Goal: Contribute content: Contribute content

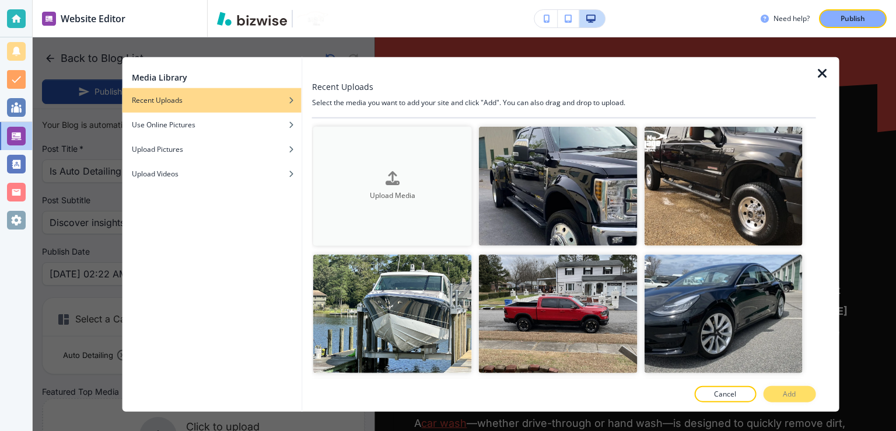
scroll to position [1808, 0]
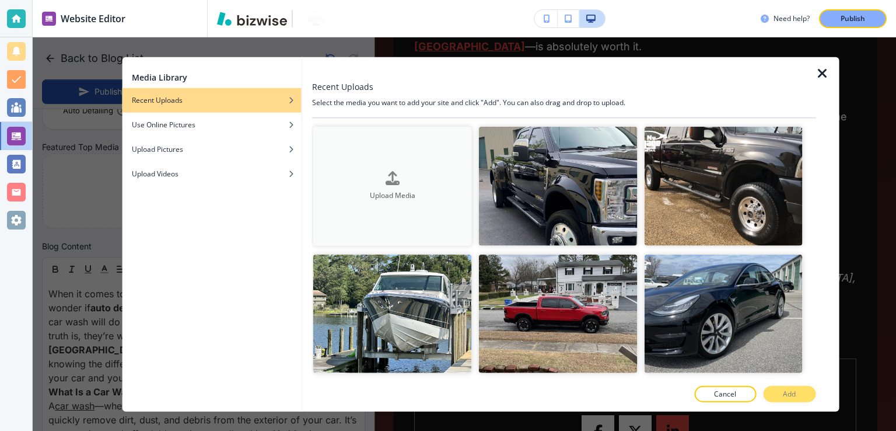
click at [401, 181] on div "Upload Media" at bounding box center [392, 186] width 159 height 30
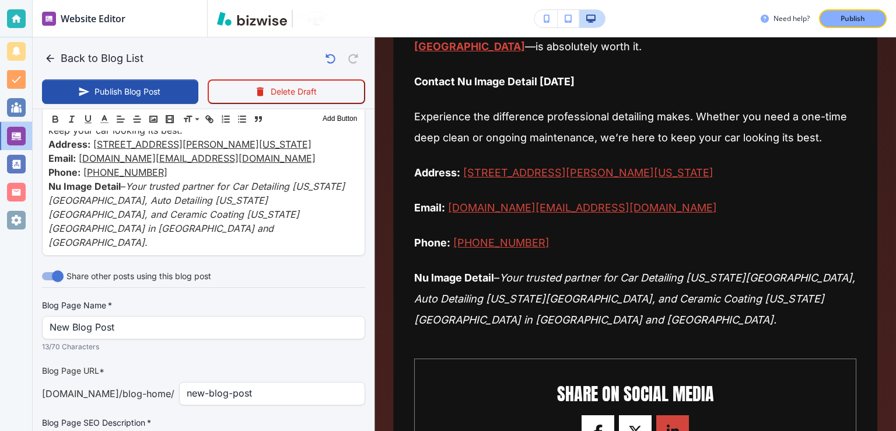
scroll to position [1578, 0]
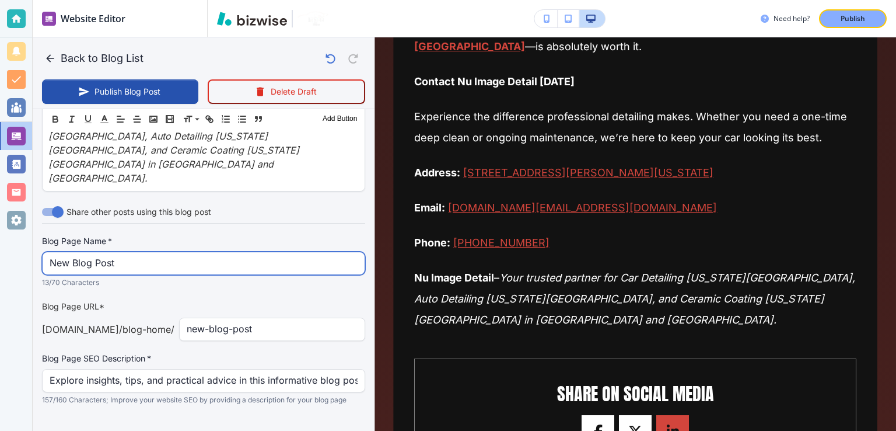
click at [105, 252] on input "New Blog Post" at bounding box center [204, 263] width 308 height 22
click at [128, 252] on input "New Blog Post" at bounding box center [204, 263] width 308 height 22
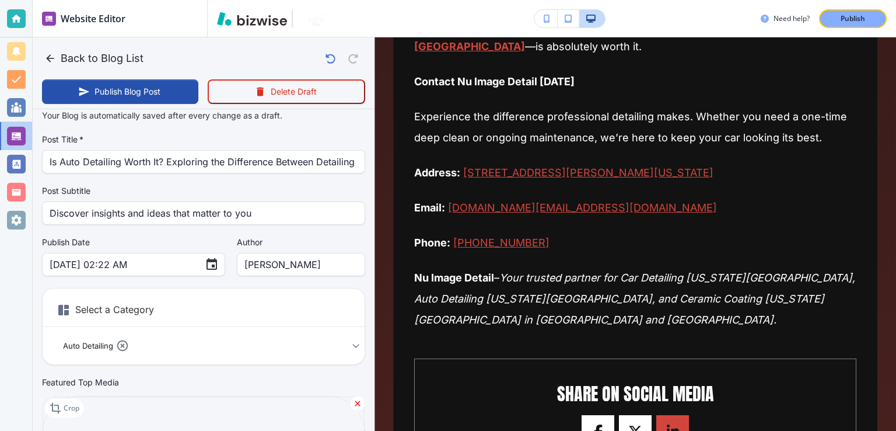
scroll to position [0, 0]
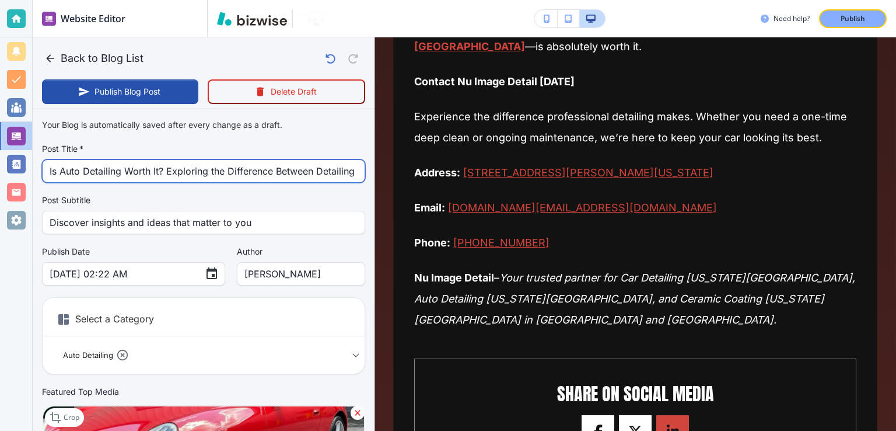
click at [242, 175] on input "Is Auto Detailing Worth It? Exploring the Difference Between Detailing and Car …" at bounding box center [204, 171] width 308 height 22
drag, startPoint x: 161, startPoint y: 170, endPoint x: 10, endPoint y: 169, distance: 151.1
click at [8, 169] on div "Website Editor Pages Edit, add, and delete pages or manage your page order Upda…" at bounding box center [448, 215] width 896 height 431
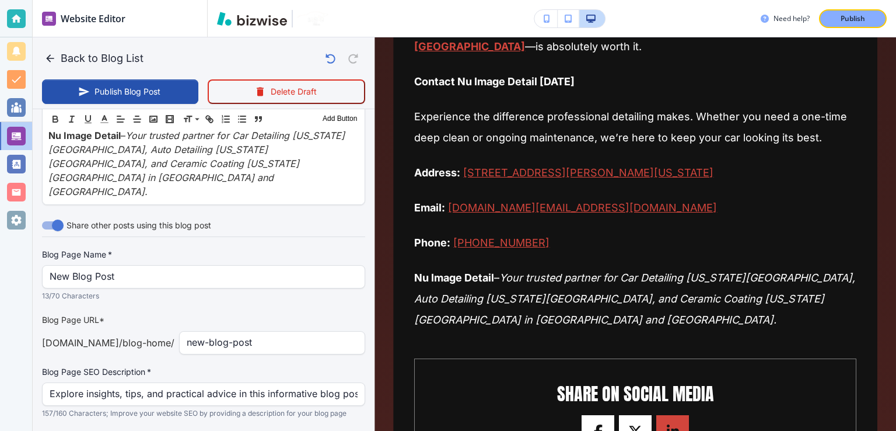
scroll to position [1578, 0]
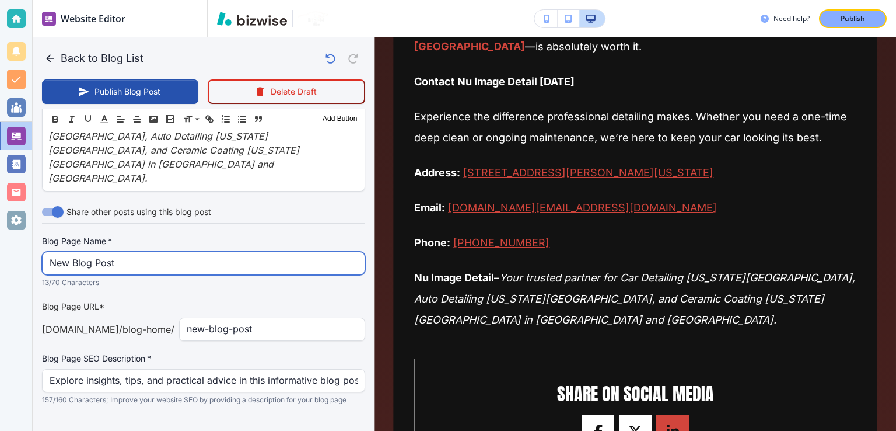
click at [133, 252] on input "New Blog Post" at bounding box center [204, 263] width 308 height 22
paste input "Is Auto Detailing Worth It? Exploring the Difference Between Detailing"
type input "Is Auto Detailing Worth It? Exploring the Difference Between Detailing"
type input "[DATE] 02:23 AM"
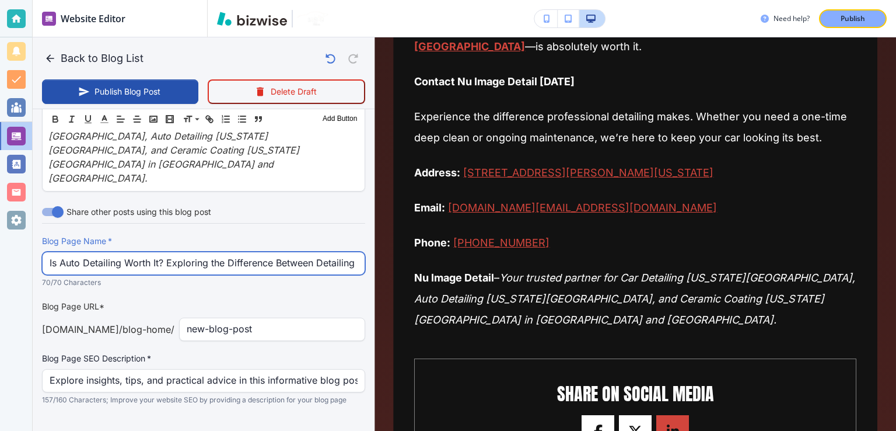
type input "Is Auto Detailing Worth It? Exploring the Difference Between Detailing"
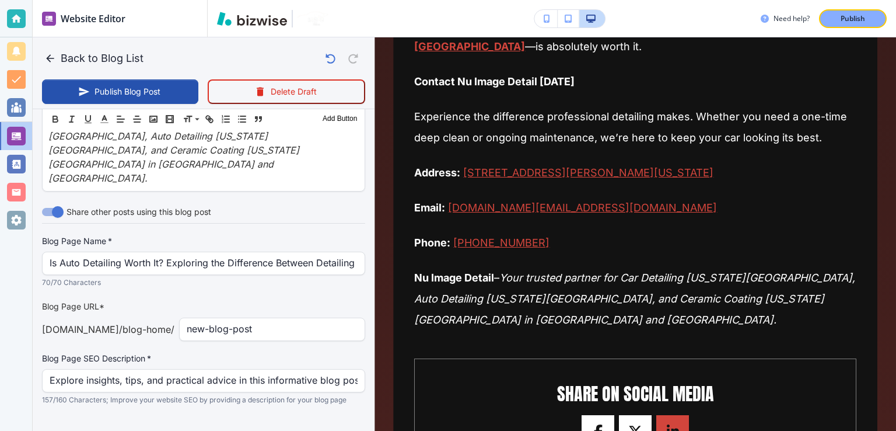
scroll to position [0, 0]
click at [181, 277] on div "Blog Page Name   * Is Auto Detailing Worth It? Exploring the Difference Between…" at bounding box center [203, 320] width 323 height 170
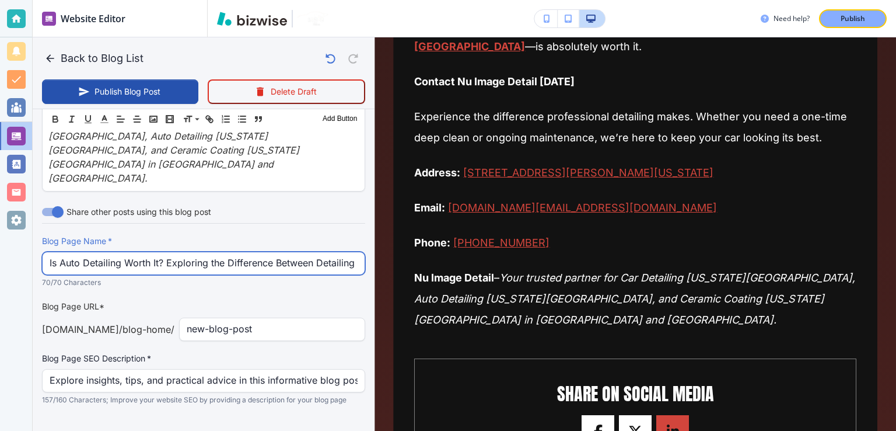
scroll to position [0, 6]
drag, startPoint x: 188, startPoint y: 252, endPoint x: 378, endPoint y: 242, distance: 190.4
click at [895, 241] on div "Back to Blog List Publish Blog Post Delete Draft Your Blog is automatically sav…" at bounding box center [896, 215] width 0 height 431
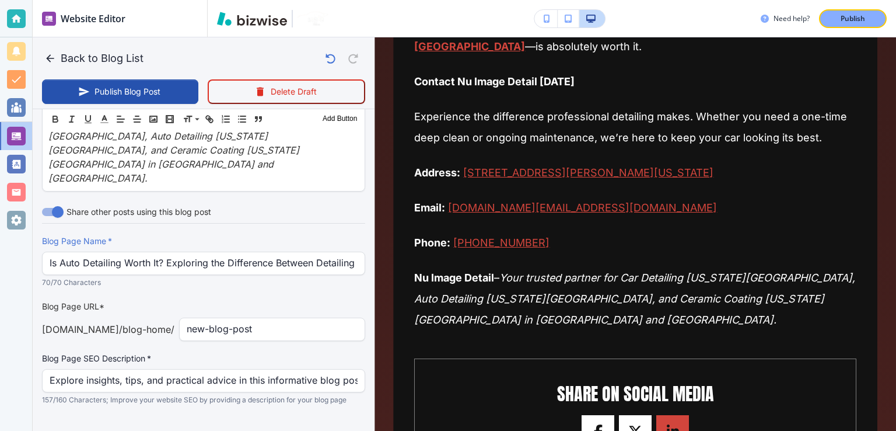
scroll to position [0, 0]
click at [313, 277] on p "70/70 Characters" at bounding box center [199, 283] width 315 height 12
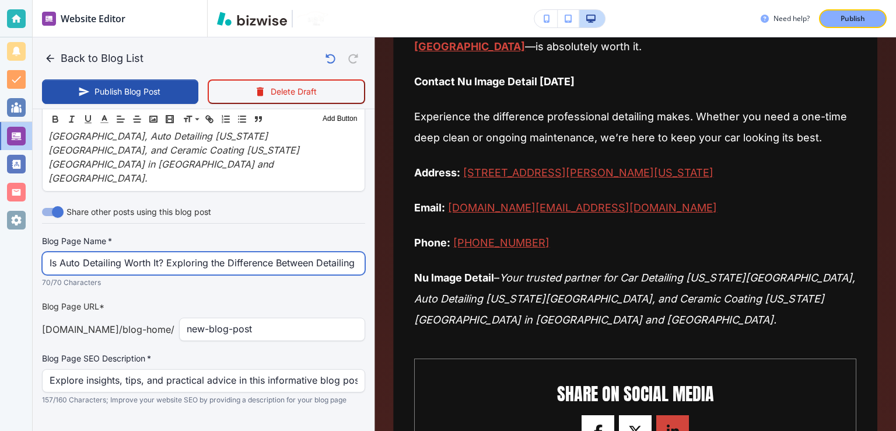
click at [297, 252] on input "Is Auto Detailing Worth It? Exploring the Difference Between Detailing" at bounding box center [204, 263] width 308 height 22
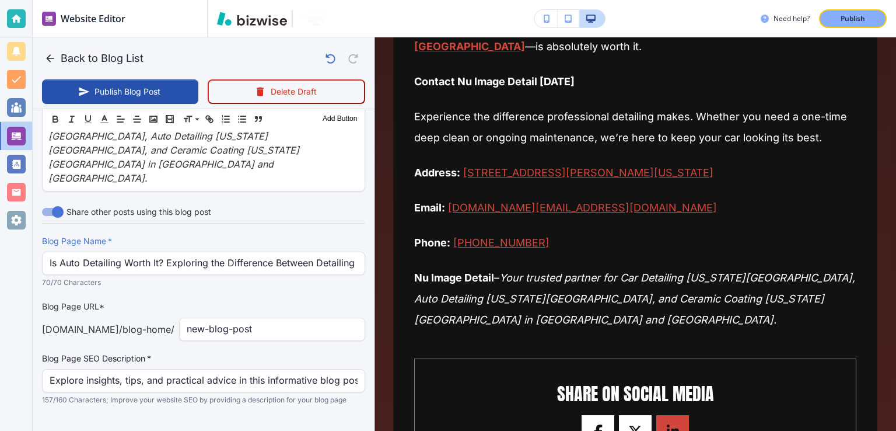
click at [318, 277] on p "70/70 Characters" at bounding box center [199, 283] width 315 height 12
click at [258, 318] on input "new-blog-post" at bounding box center [272, 329] width 171 height 22
paste input "Is Auto Detailing Worth It? Exploring the Difference Between Detailing and Car …"
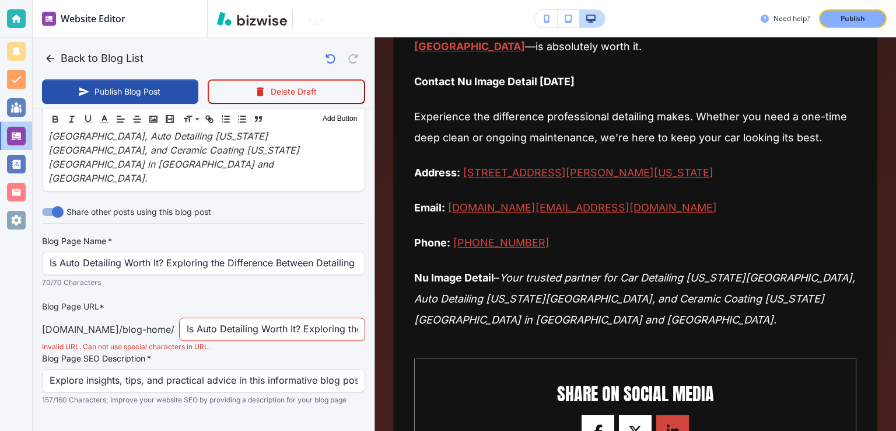
click at [267, 352] on div "Blog Page SEO Description   * Explore insights, tips, and practical advice in t…" at bounding box center [203, 378] width 323 height 53
click at [194, 318] on input "Is Auto Detailing Worth It? Exploring the Difference Between Detailing and Car …" at bounding box center [272, 329] width 171 height 22
click at [308, 318] on input "is-auto-detailing-worth-It? Exploring the Difference Between Detailing and Car …" at bounding box center [272, 329] width 171 height 22
click at [313, 318] on input "is-auto-detailing-worth-It? Exploring the Difference Between Detailing and Car …" at bounding box center [272, 329] width 171 height 22
type input "is-auto-detailing-worth-It?-exploring the Difference Between Detailing and Car …"
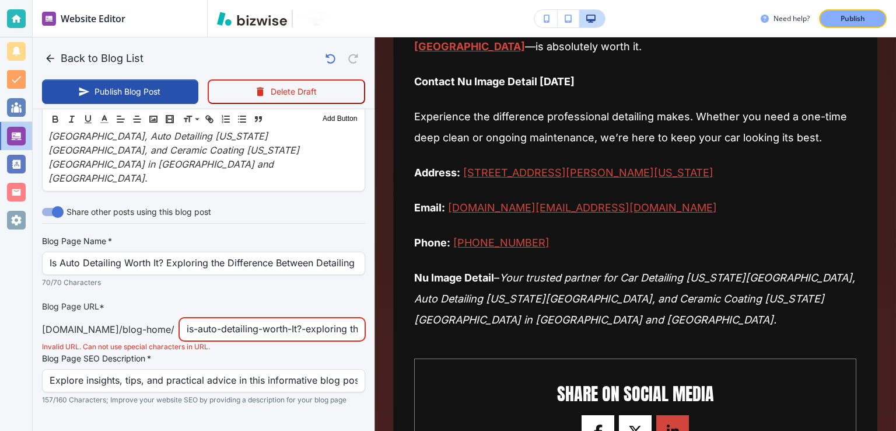
click at [322, 318] on input "is-auto-detailing-worth-It?-exploring the Difference Between Detailing and Car …" at bounding box center [272, 329] width 171 height 22
click at [235, 318] on input "is-auto-detailing-worth-It?-exploring the Difference Between Detailing and Car …" at bounding box center [272, 329] width 171 height 22
type input "[DATE] 02:24 AM"
click at [259, 318] on input "is-auto-detailing-worth-It?-exploring-the Difference Between Detailing and Car …" at bounding box center [272, 329] width 171 height 22
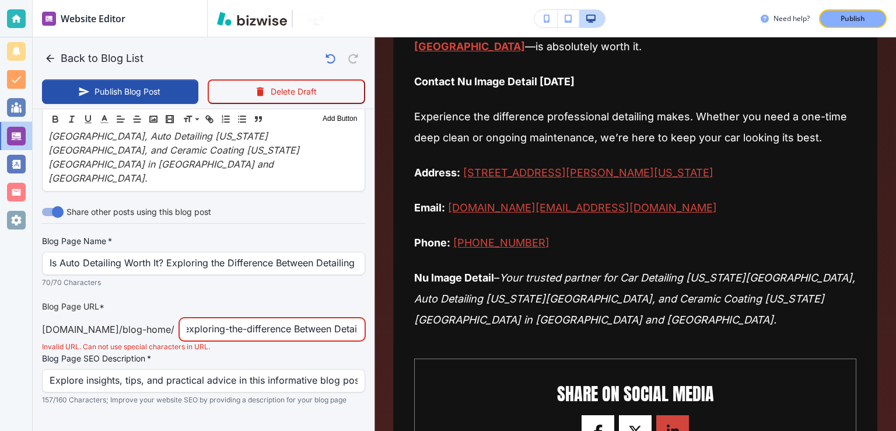
click at [311, 318] on input "is-auto-detailing-worth-It?-exploring-the-difference Between Detailing and Car …" at bounding box center [272, 329] width 171 height 22
click at [351, 317] on div "is-auto-detailing-worth-It?-exploring-the-difference-between Detailing and Car …" at bounding box center [272, 328] width 186 height 23
click at [311, 318] on input "is-auto-detailing-worth-It?-exploring-the-difference-between Detailing and Car …" at bounding box center [272, 329] width 171 height 22
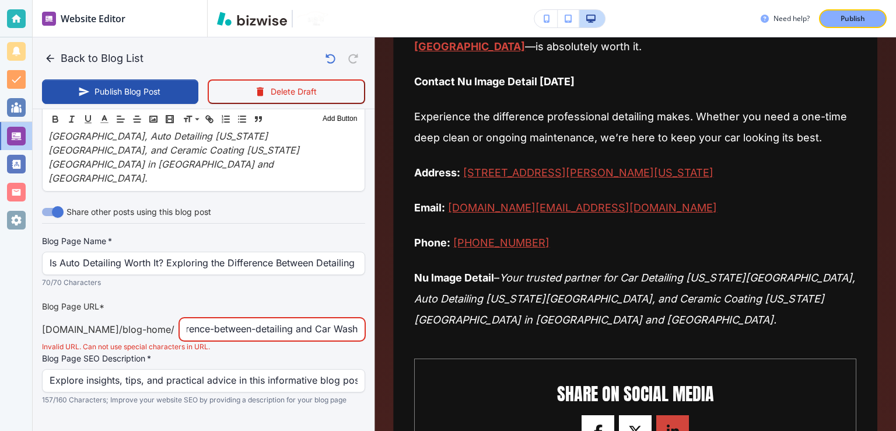
click at [311, 318] on input "is-auto-detailing-worth-It?-exploring-the-difference-between-detailing and Car …" at bounding box center [272, 329] width 171 height 22
click at [293, 318] on input "is-auto-detailing-worth-It?-exploring-the-difference-between-detailing and Car …" at bounding box center [272, 329] width 171 height 22
click at [289, 318] on input "is-auto-detailing-worth-It?-exploring-the-difference-between-detailing and Car …" at bounding box center [272, 329] width 171 height 22
click at [317, 318] on input "is-auto-detailing-worth-It?-exploring-the-difference-between-detailing-and Car …" at bounding box center [272, 329] width 171 height 22
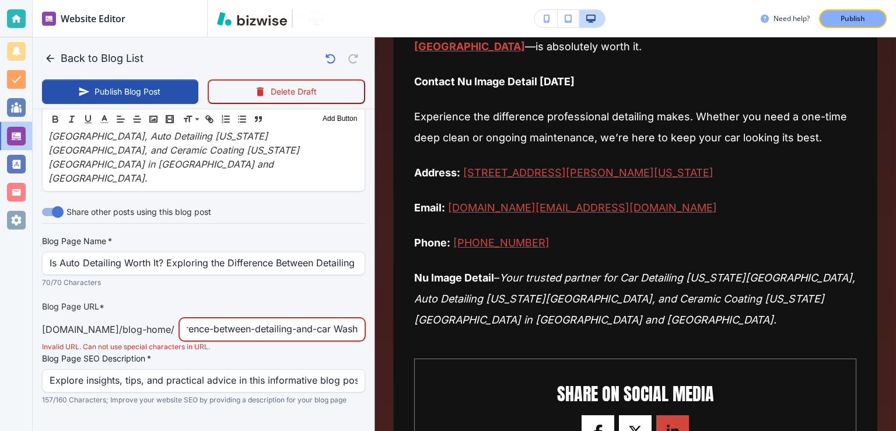
scroll to position [0, 224]
click at [327, 318] on input "is-auto-detailing-worth-It?-exploring-the-difference-between-detailing-and-car …" at bounding box center [272, 329] width 171 height 22
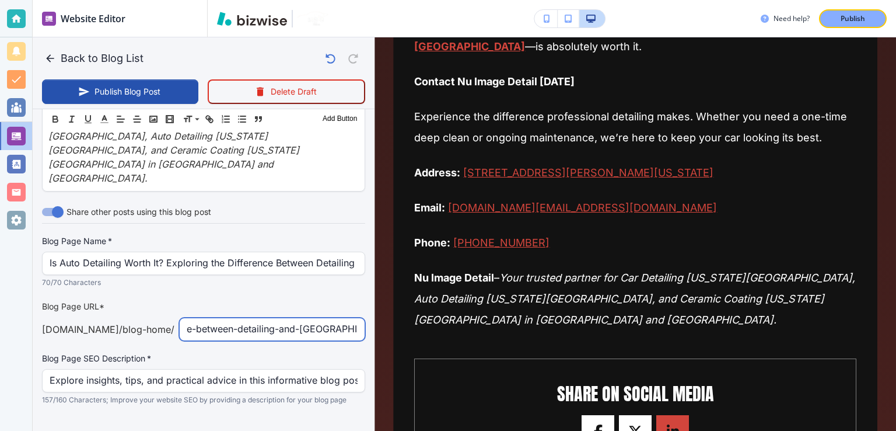
scroll to position [0, 212]
type input "is-auto-detailing-worth-It?-exploring-the-difference-between-detailing-and-car-…"
click at [305, 276] on div "Blog Page Name   * Is Auto Detailing Worth It? Exploring the Difference Between…" at bounding box center [203, 320] width 323 height 170
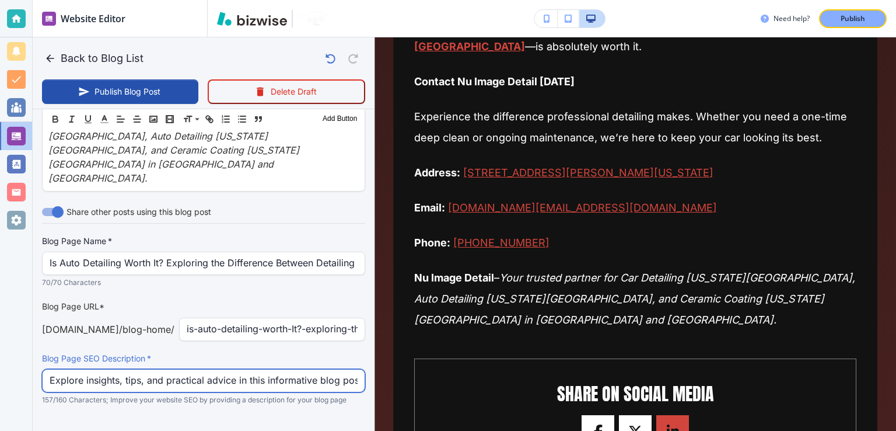
click at [208, 369] on input "Explore insights, tips, and practical advice in this informative blog post. Dis…" at bounding box center [204, 380] width 308 height 22
click at [246, 369] on input "Explore insights, tips, and practical advice in this informative blog post. Dis…" at bounding box center [204, 380] width 308 height 22
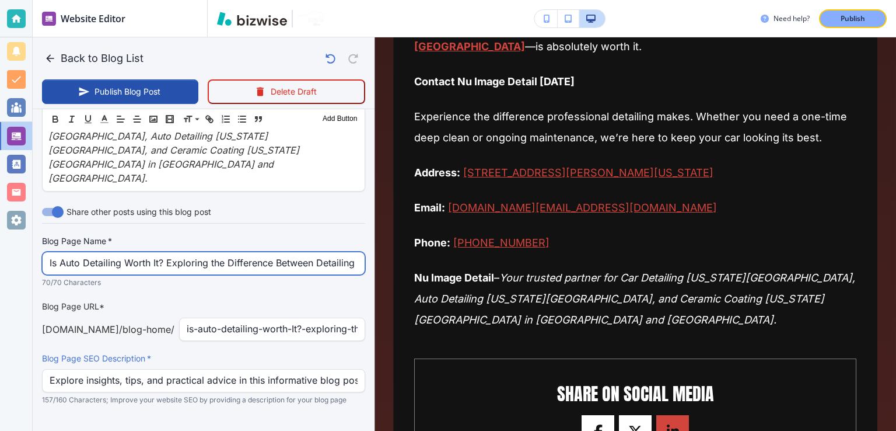
click at [130, 252] on input "Is Auto Detailing Worth It? Exploring the Difference Between Detailing" at bounding box center [204, 263] width 308 height 22
click at [132, 252] on input "Is Auto Detailing Worth It? Exploring the Difference Between Detailing" at bounding box center [204, 263] width 308 height 22
paste input "Auto Detailing vs Car Wash: What’s the Difference?"
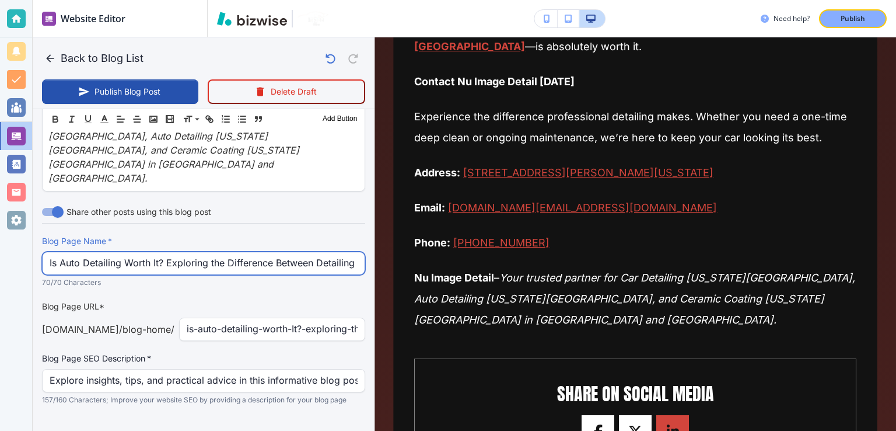
type input "Auto Detailing vs Car Wash: What’s the Difference?"
type input "[DATE] 02:25 AM"
type input "Auto Detailing vs Car Wash: What’s the Difference?"
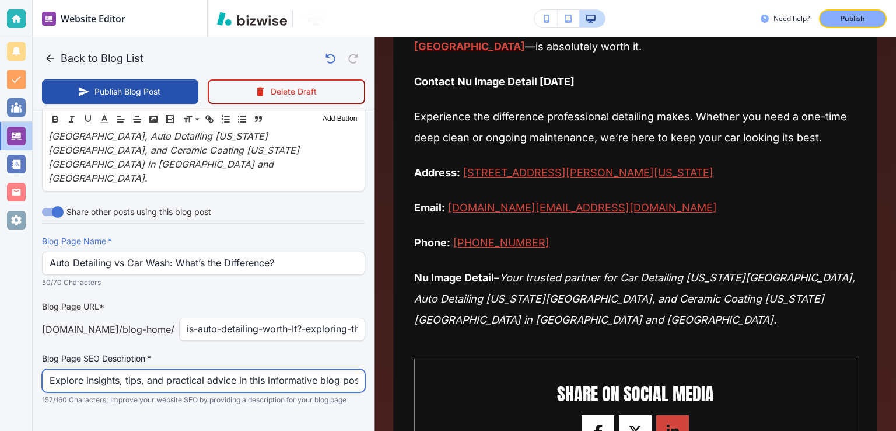
click at [228, 369] on input "Explore insights, tips, and practical advice in this informative blog post. Dis…" at bounding box center [204, 380] width 308 height 22
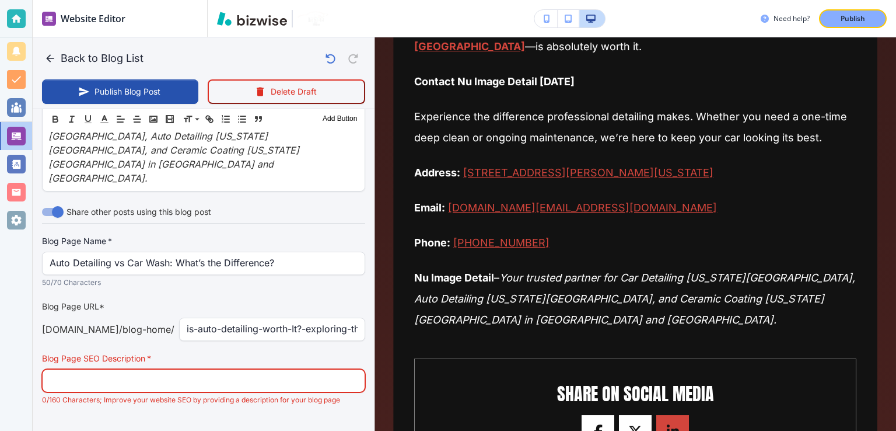
paste input "Understand the key differences between a car wash and professional auto detaili…"
type input "Understand the key differences between a car wash and professional auto detaili…"
type input "[DATE] 02:26 AM"
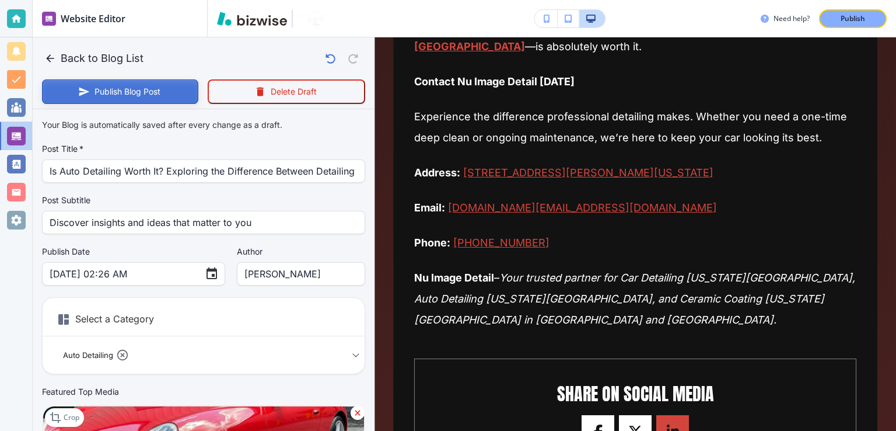
type input "Understand the key differences between a car wash and professional auto detaili…"
click at [149, 86] on button "Publish Blog Post" at bounding box center [120, 91] width 156 height 25
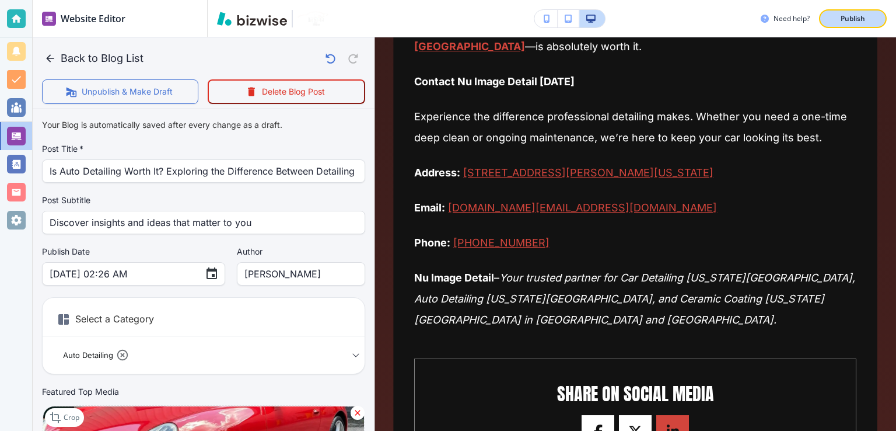
click at [845, 24] on button "Publish" at bounding box center [853, 18] width 68 height 19
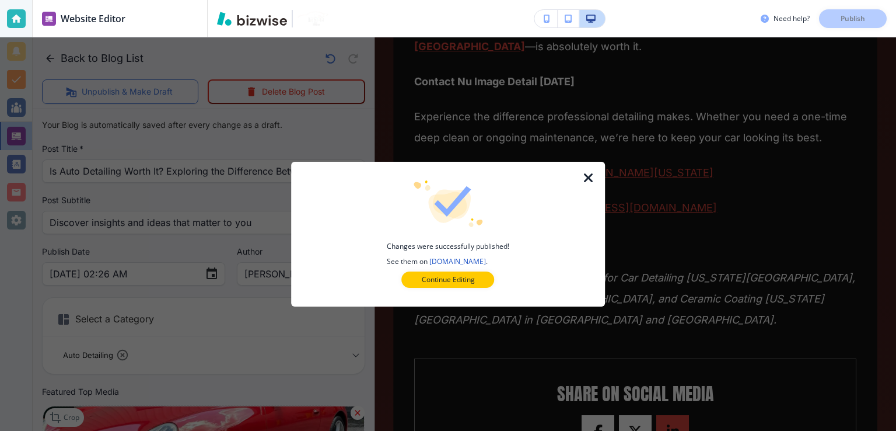
click at [584, 176] on icon "button" at bounding box center [589, 178] width 14 height 14
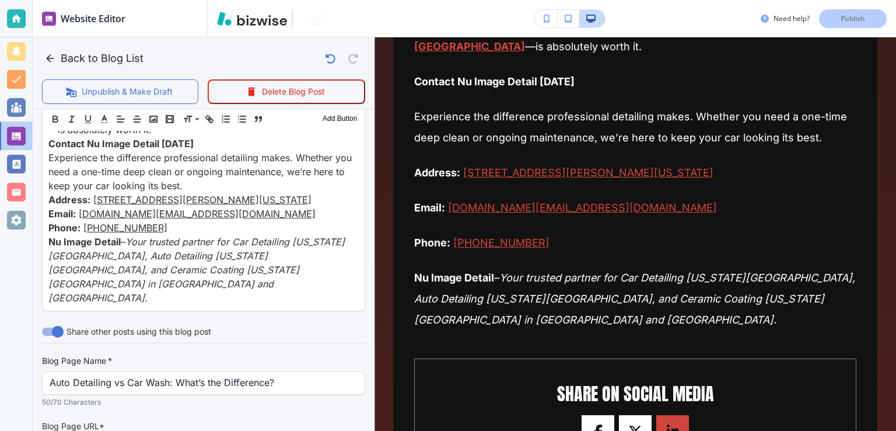
scroll to position [1578, 0]
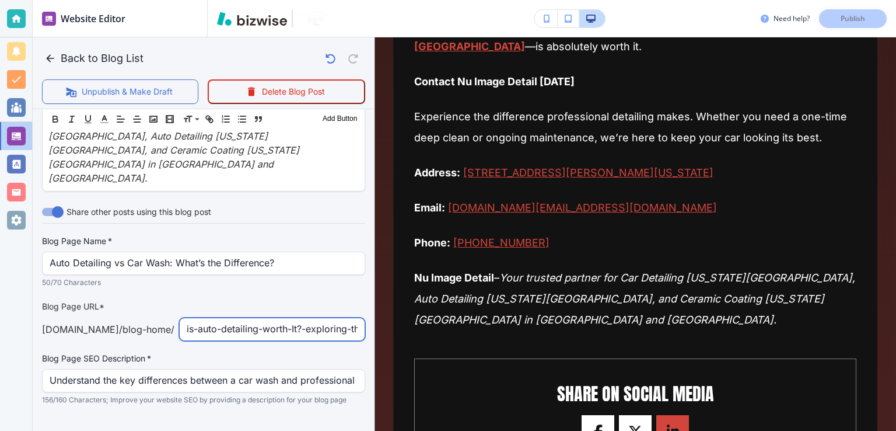
click at [279, 318] on input "is-auto-detailing-worth-It?-exploring-the-difference-between-detailing-and-car-…" at bounding box center [272, 329] width 171 height 22
click at [243, 318] on input "is-auto-detailing-worth-It?-exploring-the-difference-between-detailing-and-car-…" at bounding box center [272, 329] width 171 height 22
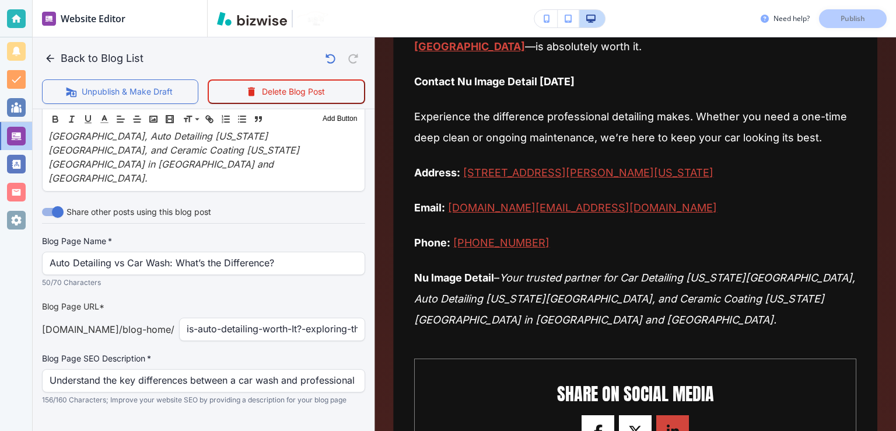
click at [138, 322] on p "[DOMAIN_NAME] /blog-home /" at bounding box center [108, 329] width 132 height 14
click at [231, 318] on input "is-auto-detailing-worth-It?-exploring-the-difference-between-detailing-and-car-…" at bounding box center [272, 329] width 171 height 22
click at [245, 319] on div "Blog Page Name   * Auto Detailing vs Car Wash: What’s the Difference? Blog Page…" at bounding box center [203, 320] width 323 height 170
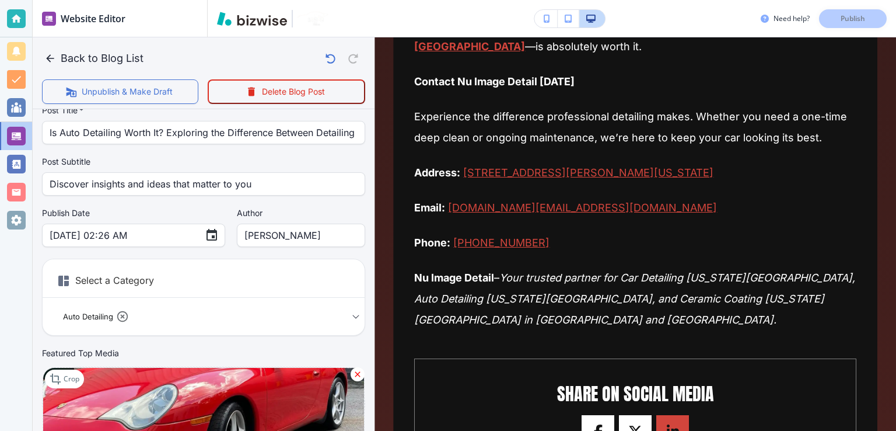
scroll to position [0, 0]
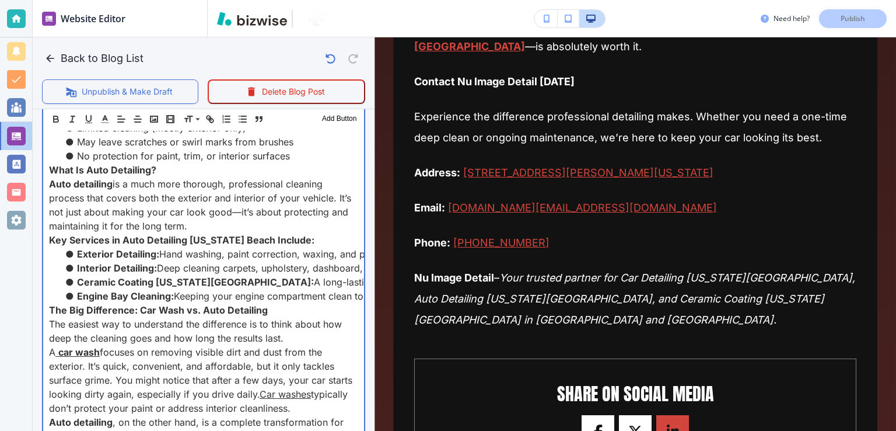
click at [107, 205] on p "Auto detailing is a much more thorough, professional cleaning process that cove…" at bounding box center [203, 205] width 309 height 56
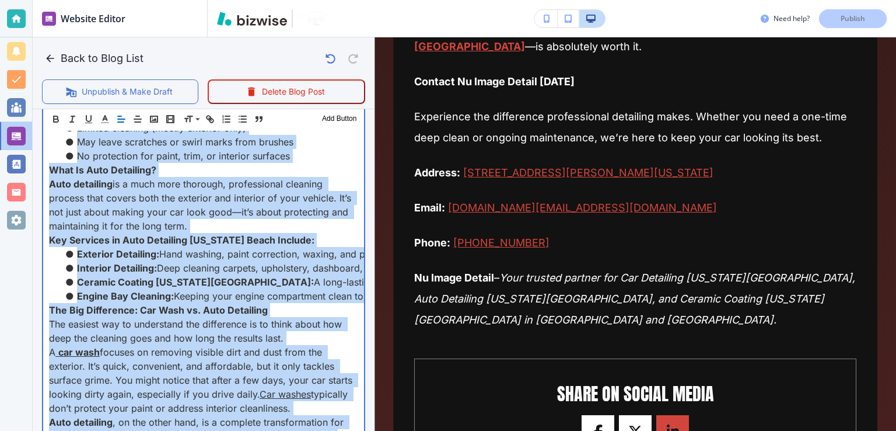
copy div "Lore ip dolor si ametcon adip elitsed doeiusm temporin, utla etdolor magnaa en …"
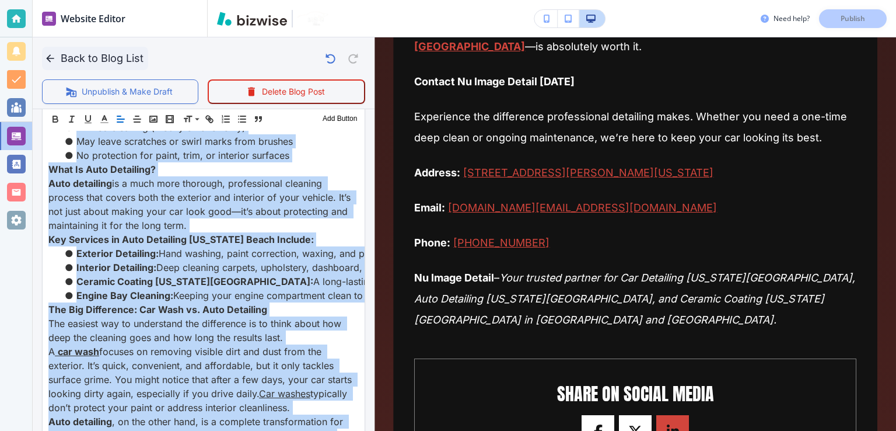
click at [50, 61] on icon "button" at bounding box center [50, 58] width 8 height 8
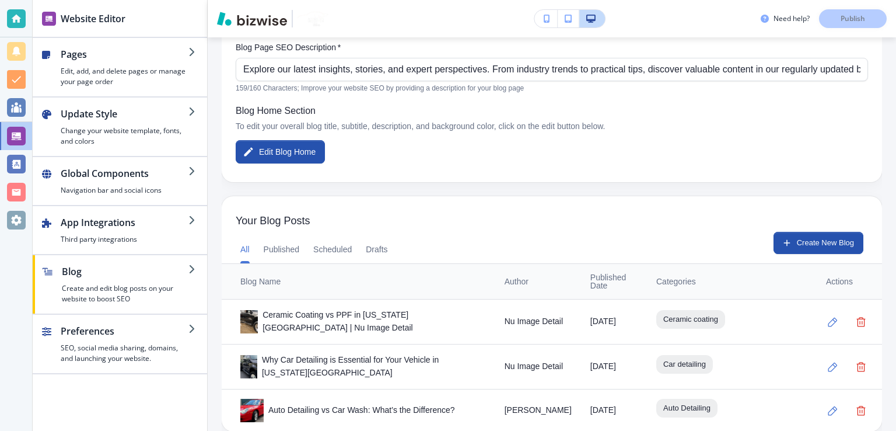
scroll to position [238, 0]
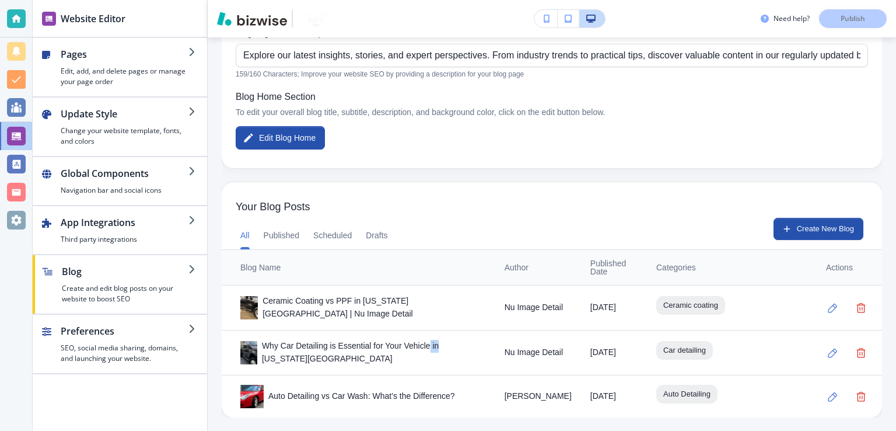
drag, startPoint x: 429, startPoint y: 350, endPoint x: 440, endPoint y: 348, distance: 10.6
click at [440, 348] on div "Why Car Detailing is Essential for Your Vehicle in [US_STATE][GEOGRAPHIC_DATA]" at bounding box center [363, 353] width 246 height 26
drag, startPoint x: 430, startPoint y: 307, endPoint x: 414, endPoint y: 309, distance: 16.4
click at [414, 309] on div "Ceramic Coating vs PPF in [US_STATE][GEOGRAPHIC_DATA] | Nu Image Detail" at bounding box center [363, 308] width 246 height 26
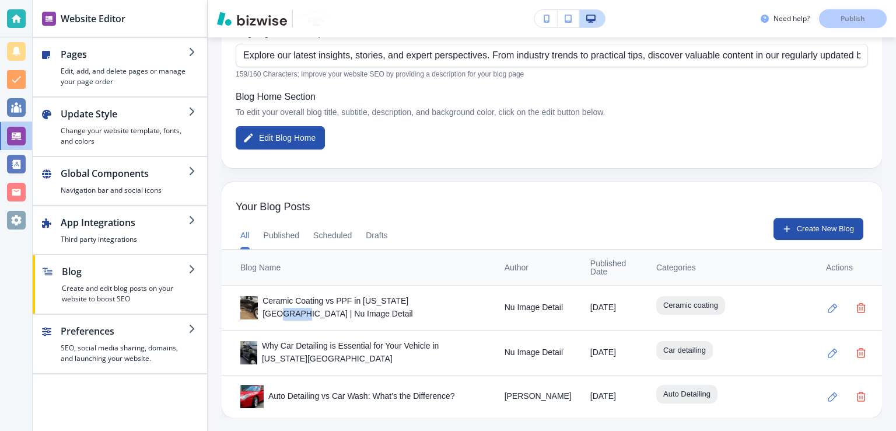
click at [414, 309] on div "Ceramic Coating vs PPF in [US_STATE][GEOGRAPHIC_DATA] | Nu Image Detail" at bounding box center [363, 308] width 246 height 26
click at [293, 393] on div "Auto Detailing vs Car Wash: What’s the Difference?" at bounding box center [363, 395] width 246 height 23
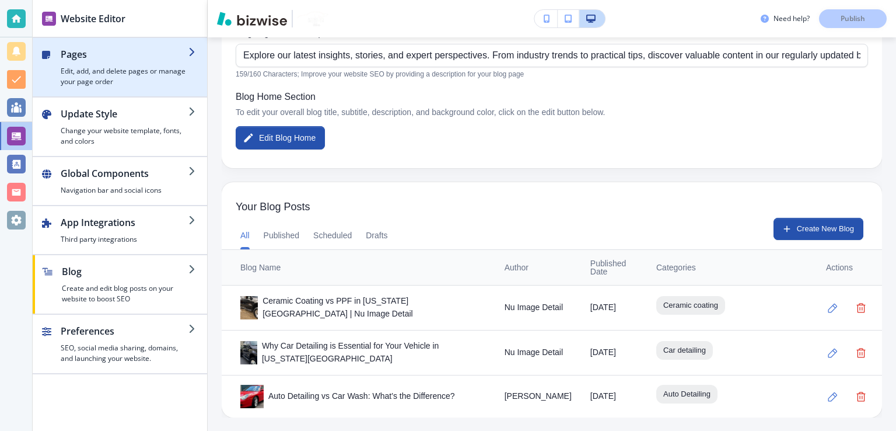
click at [169, 47] on h2 "Pages" at bounding box center [125, 54] width 128 height 14
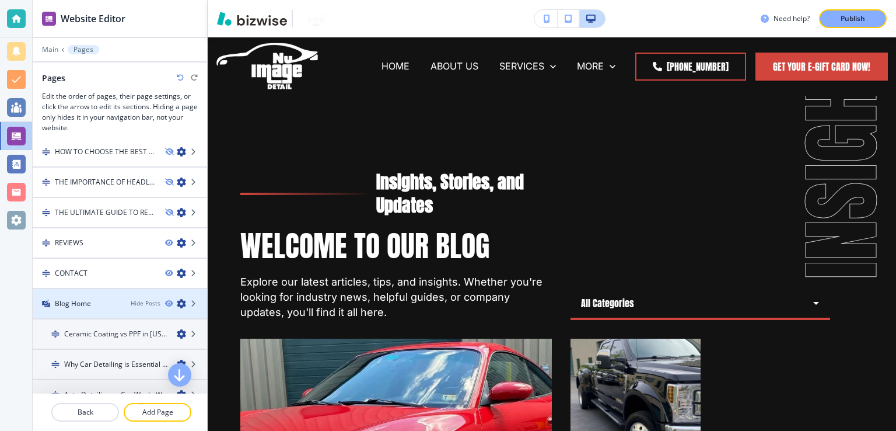
scroll to position [1134, 0]
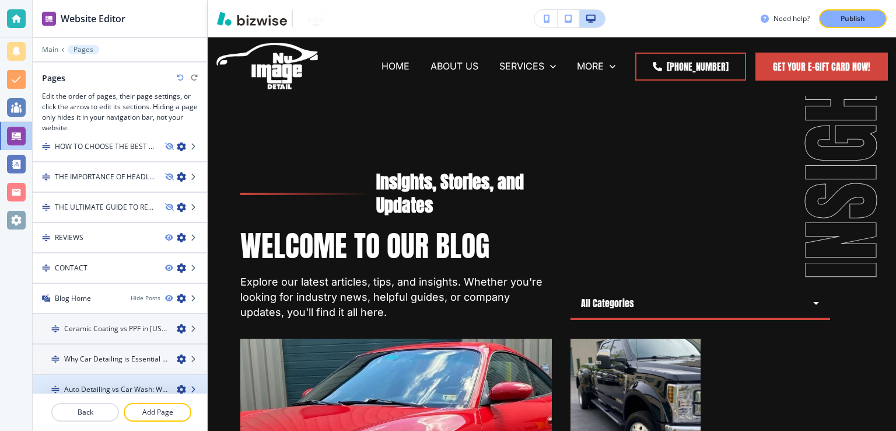
click at [191, 386] on icon at bounding box center [194, 389] width 7 height 7
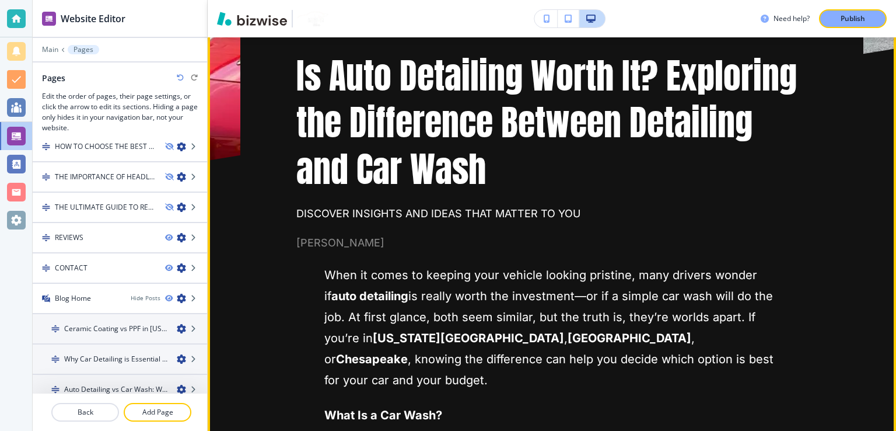
scroll to position [0, 0]
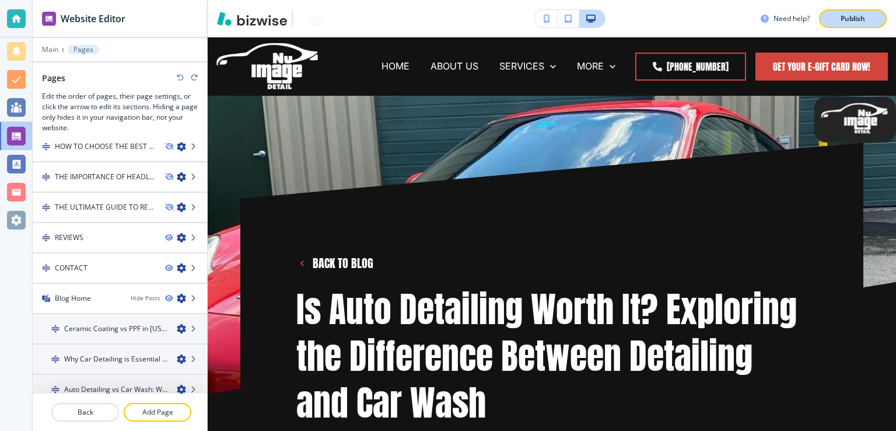
click at [859, 19] on p "Publish" at bounding box center [853, 18] width 25 height 11
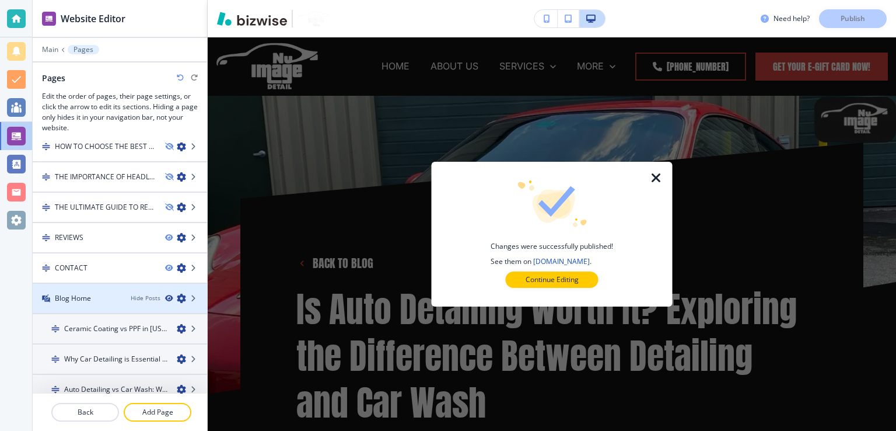
click at [165, 295] on icon "button" at bounding box center [168, 298] width 7 height 7
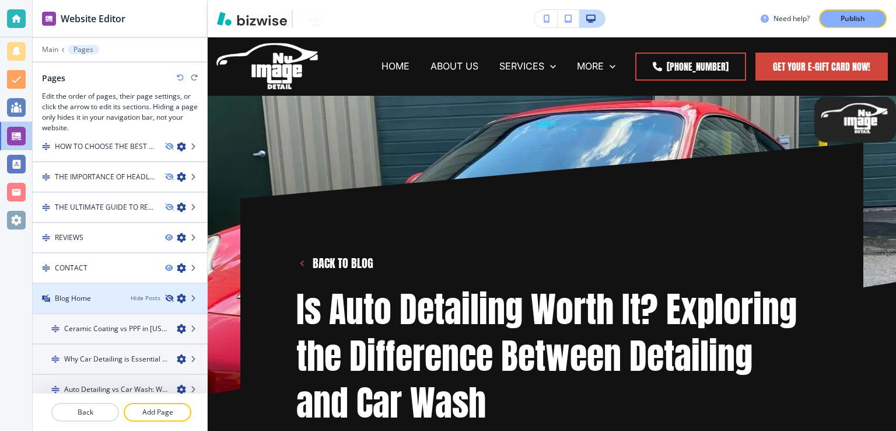
click at [165, 295] on icon "button" at bounding box center [168, 298] width 7 height 7
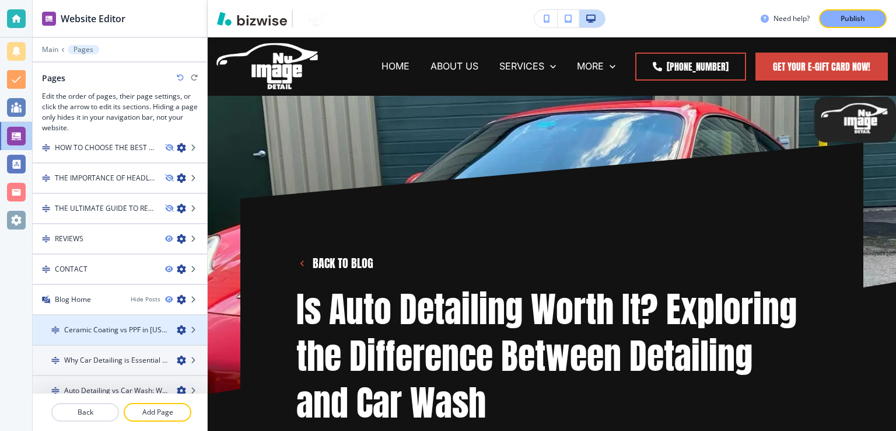
scroll to position [1134, 0]
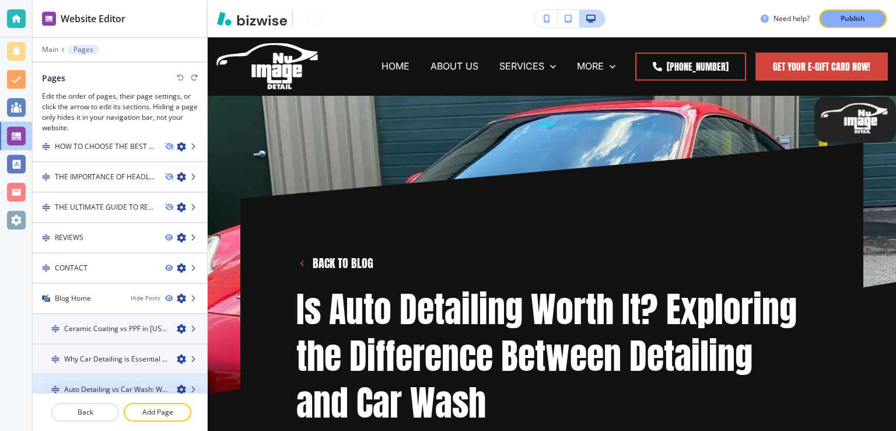
click at [177, 384] on icon "button" at bounding box center [181, 388] width 9 height 9
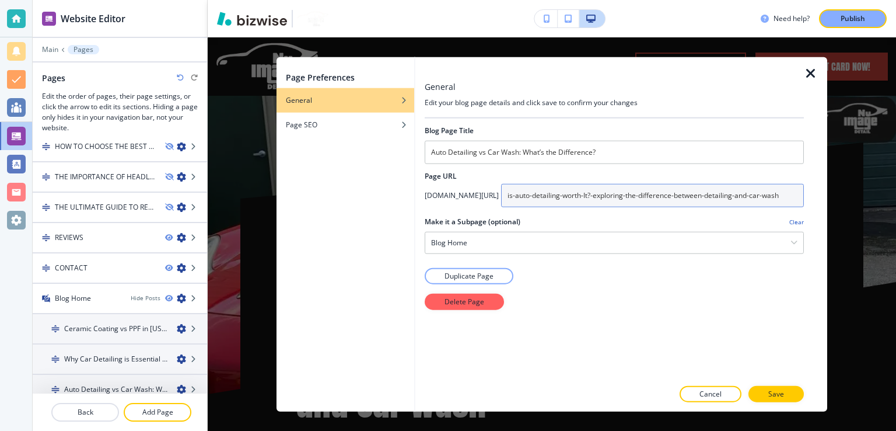
click at [709, 198] on input "is-auto-detailing-worth-It?-exploring-the-difference-between-detailing-and-car-…" at bounding box center [652, 195] width 303 height 23
click at [568, 330] on div "Blog Page Title Auto Detailing vs Car Wash: What’s the Difference? Page URL [DO…" at bounding box center [614, 248] width 379 height 260
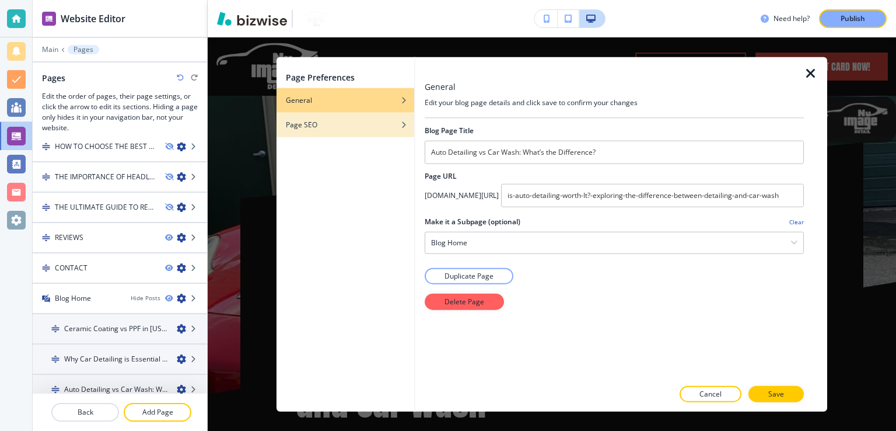
click at [341, 123] on div "Page SEO" at bounding box center [346, 125] width 138 height 11
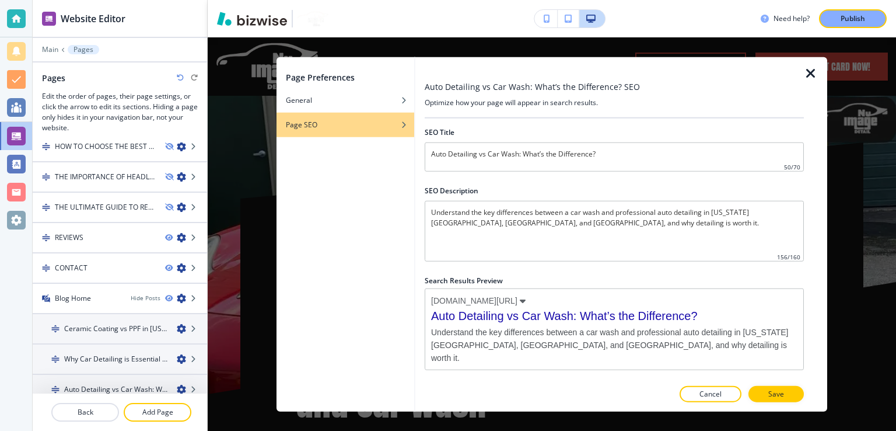
scroll to position [0, 0]
click at [351, 107] on div "button" at bounding box center [346, 109] width 138 height 7
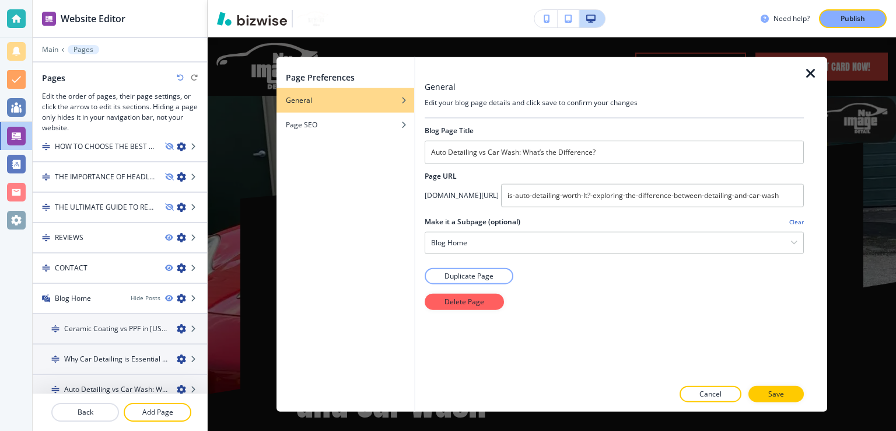
click at [799, 220] on h4 "Clear" at bounding box center [796, 221] width 15 height 9
click at [777, 387] on button "Save" at bounding box center [775, 393] width 55 height 16
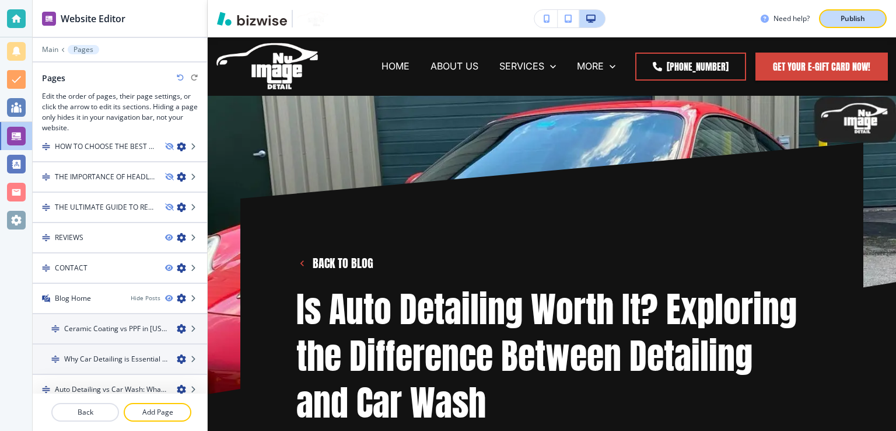
click at [856, 20] on p "Publish" at bounding box center [853, 18] width 25 height 11
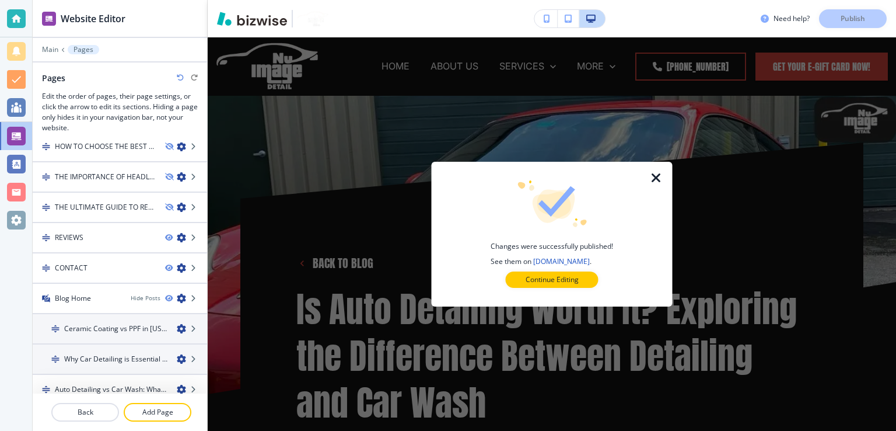
click at [652, 180] on icon "button" at bounding box center [656, 178] width 14 height 14
